Goal: Navigation & Orientation: Find specific page/section

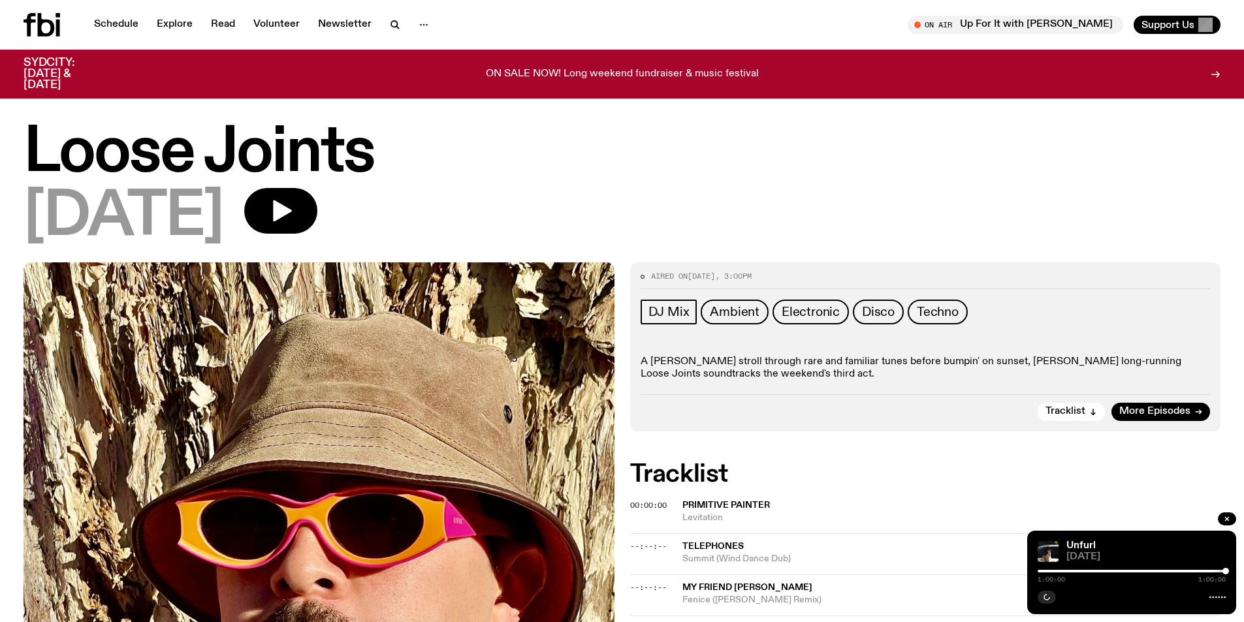
drag, startPoint x: 1249, startPoint y: 89, endPoint x: 1247, endPoint y: -47, distance: 135.8
click at [1243, 0] on html "Schedule Explore Read Volunteer Newsletter About Us Contact Champions of emergi…" at bounding box center [622, 311] width 1244 height 622
click at [106, 21] on link "Schedule" at bounding box center [116, 25] width 60 height 18
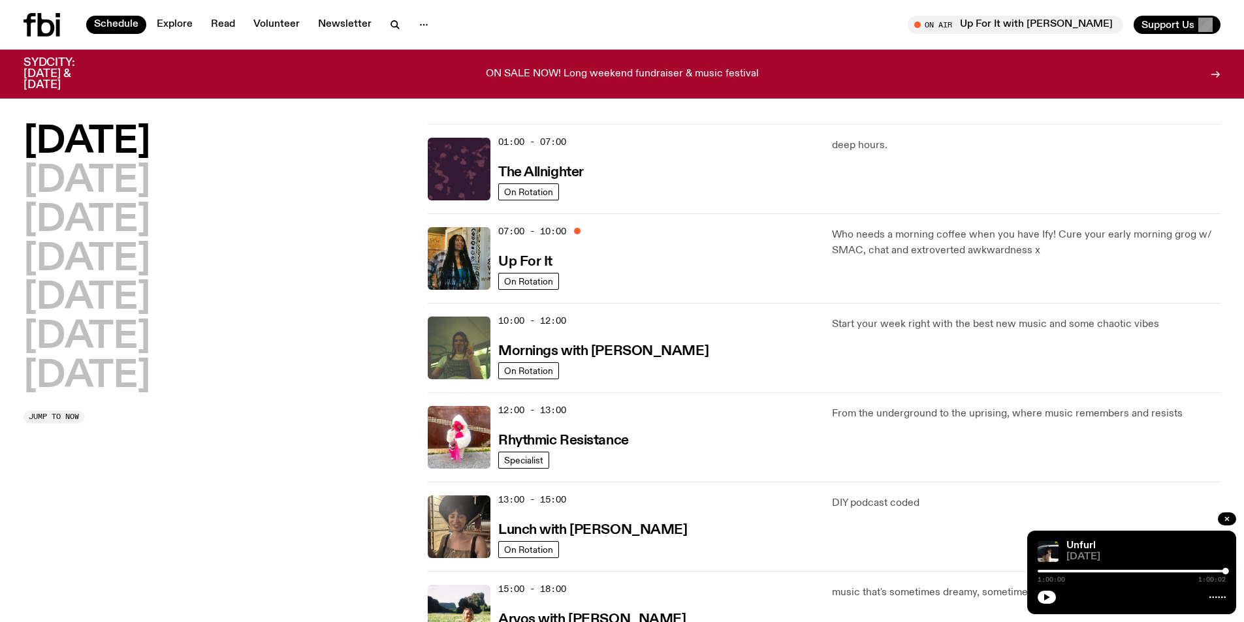
drag, startPoint x: 91, startPoint y: 373, endPoint x: 757, endPoint y: 220, distance: 682.8
click at [92, 373] on h2 "[DATE]" at bounding box center [87, 376] width 127 height 37
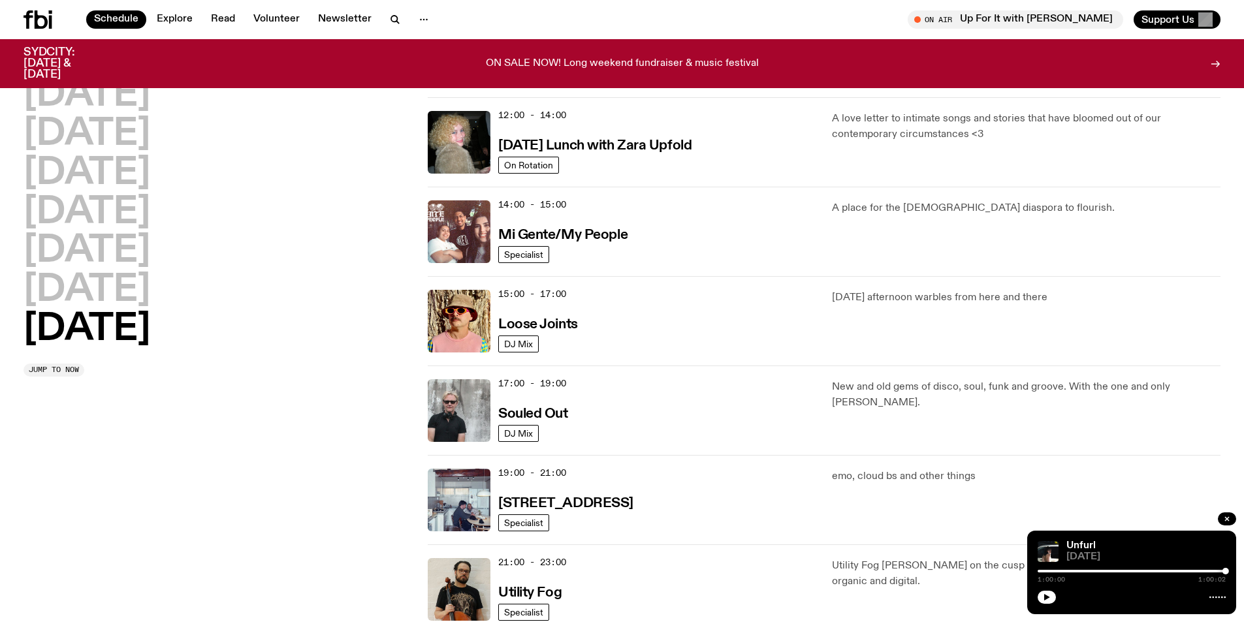
scroll to position [581, 0]
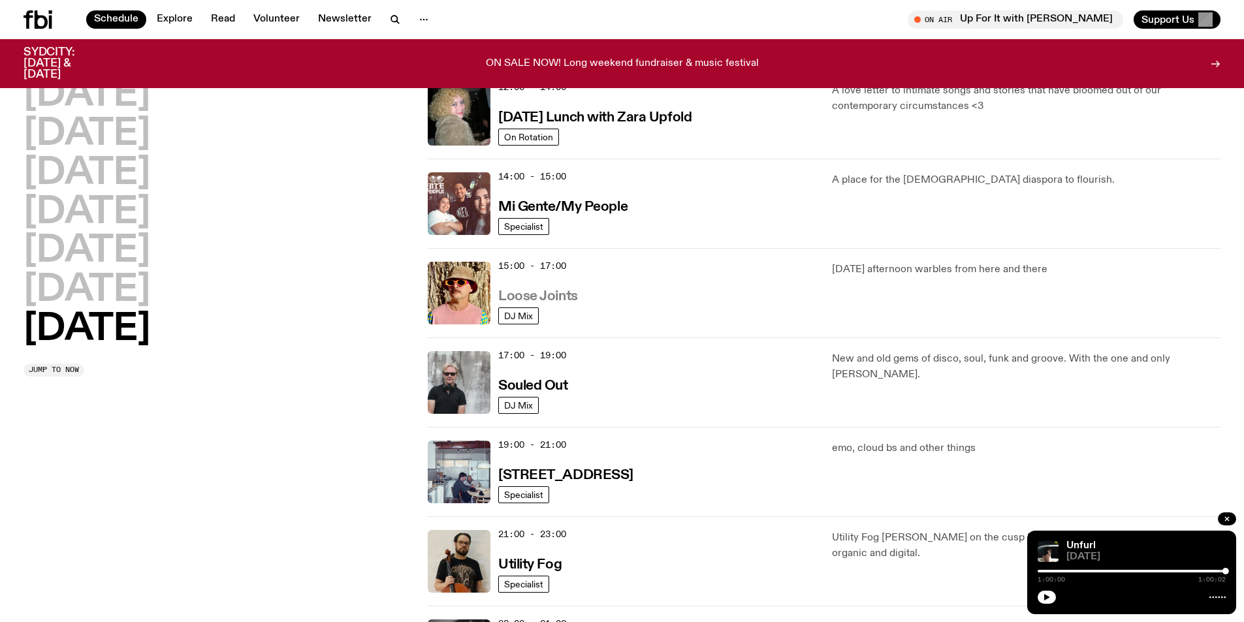
drag, startPoint x: 520, startPoint y: 300, endPoint x: 550, endPoint y: 302, distance: 30.1
click at [521, 300] on h3 "Loose Joints" at bounding box center [538, 297] width 80 height 14
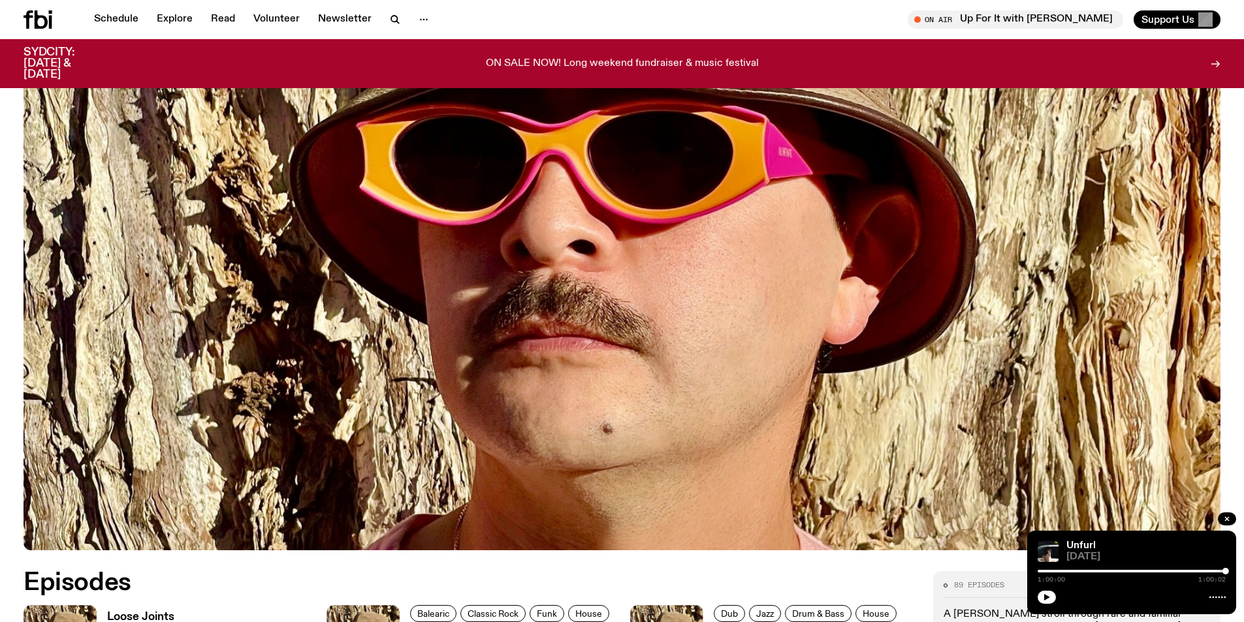
scroll to position [609, 0]
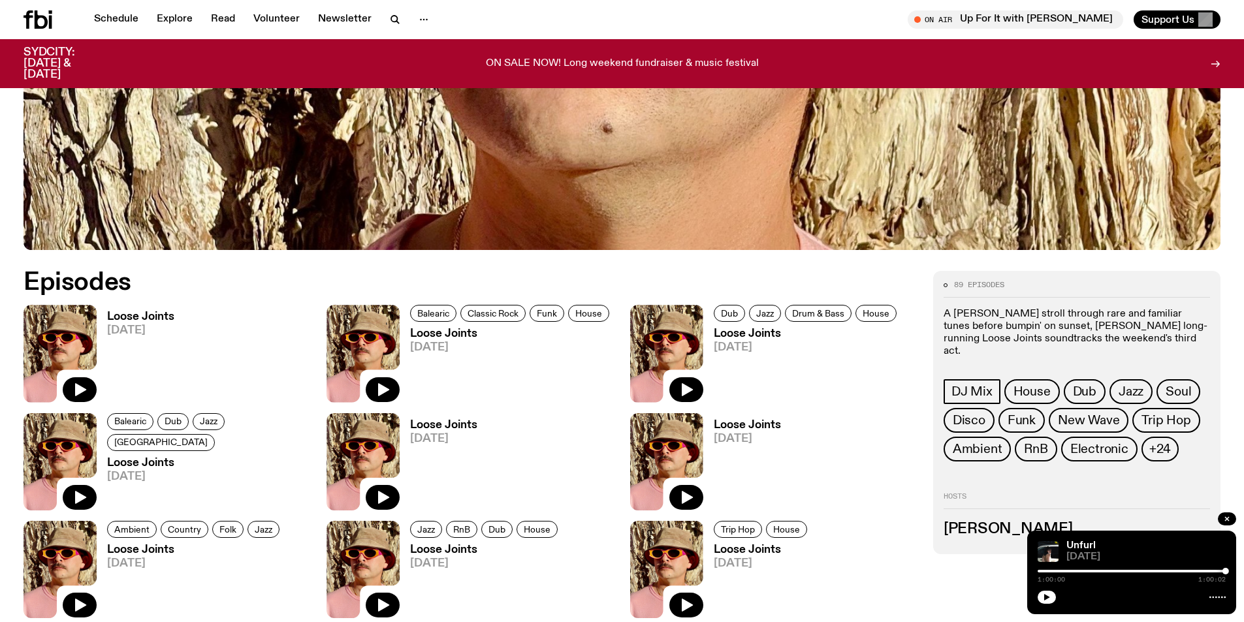
drag, startPoint x: 74, startPoint y: 386, endPoint x: 150, endPoint y: 395, distance: 76.3
click at [75, 386] on icon "button" at bounding box center [80, 390] width 16 height 16
